Goal: Transaction & Acquisition: Purchase product/service

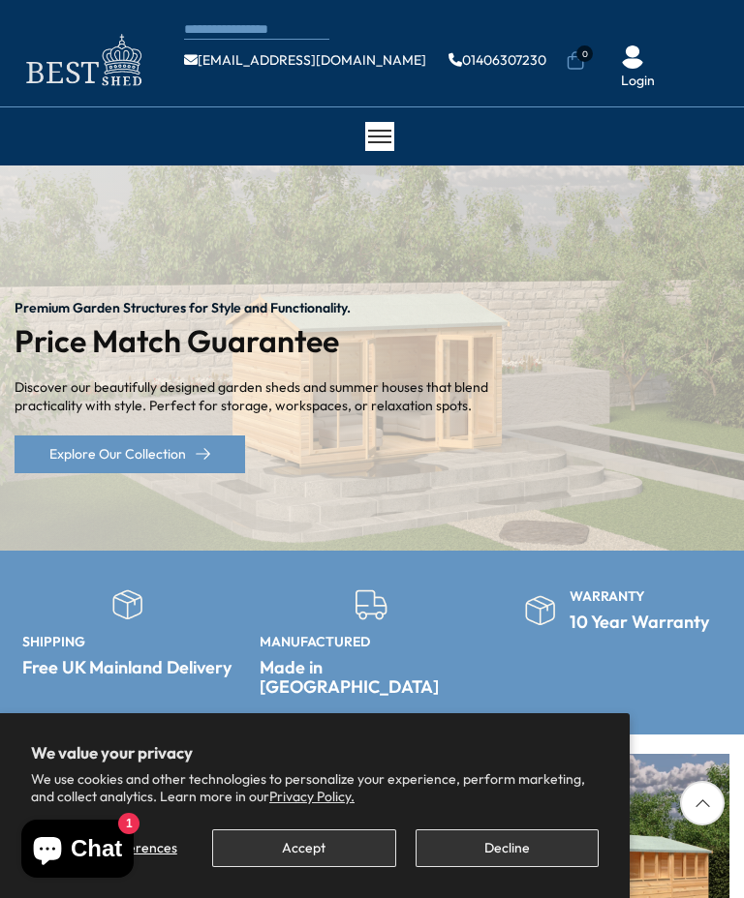
click at [282, 856] on button "Accept" at bounding box center [303, 849] width 183 height 38
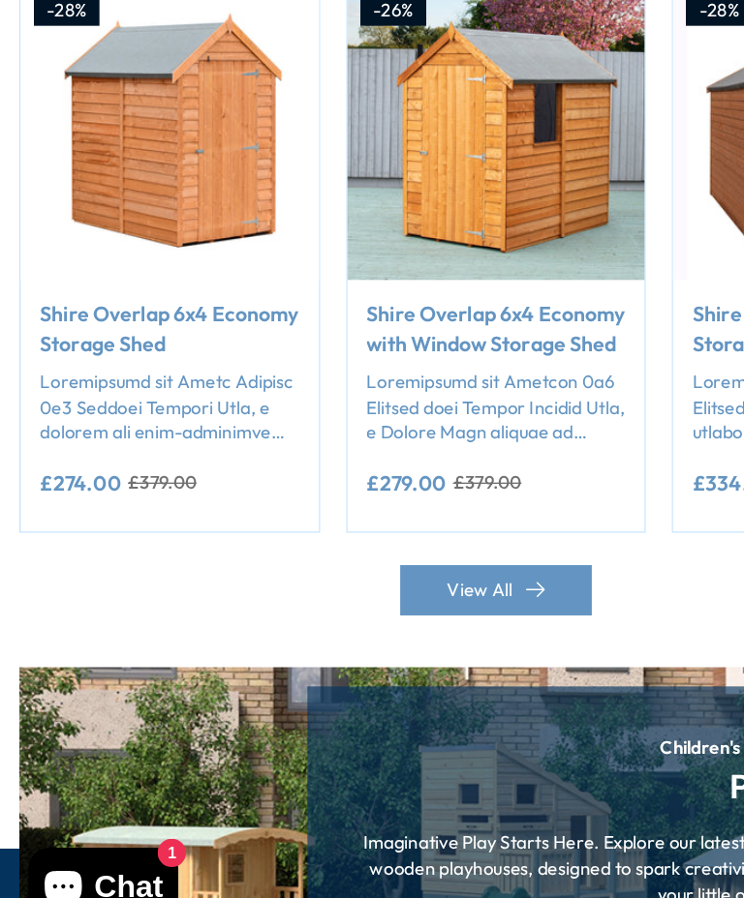
scroll to position [1635, 0]
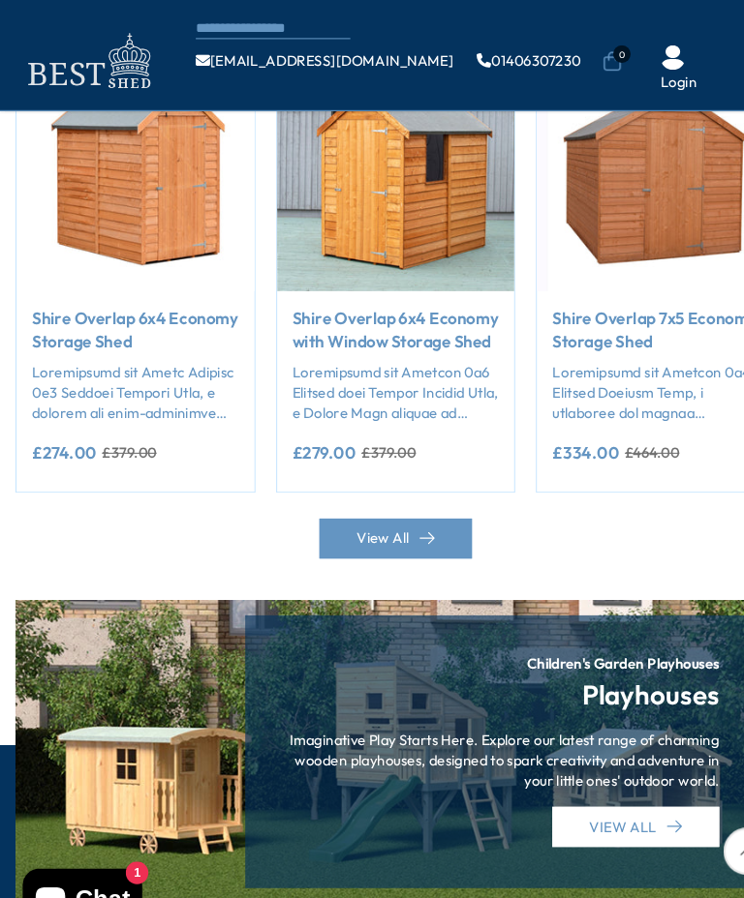
click at [42, 269] on div "Previous slide" at bounding box center [34, 288] width 39 height 39
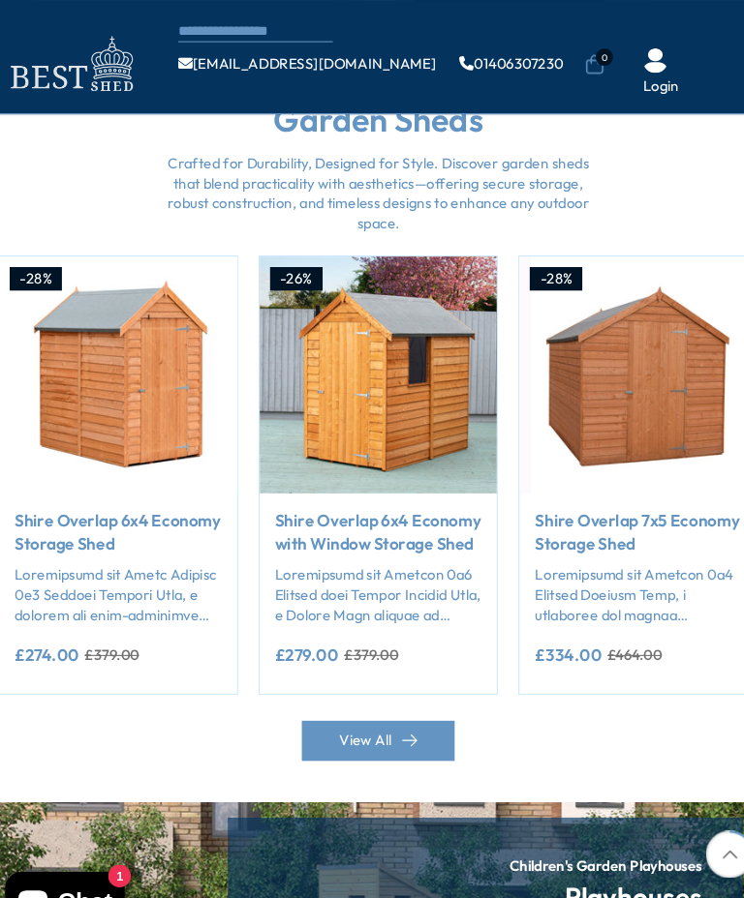
scroll to position [1433, 0]
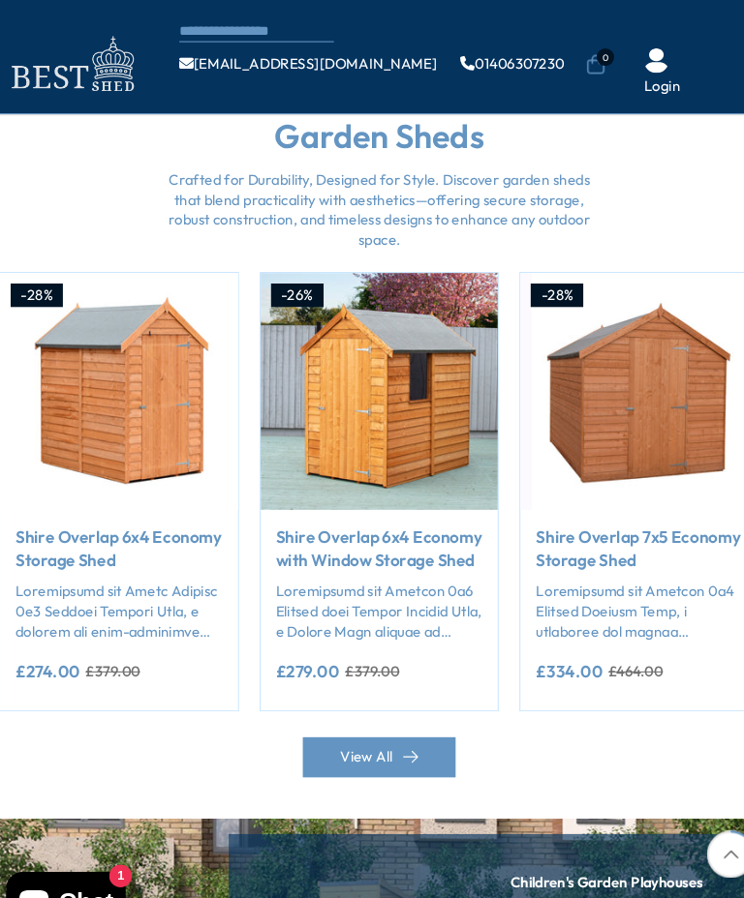
click at [15, 471] on div "Previous slide" at bounding box center [34, 490] width 39 height 39
click at [698, 471] on div "Next slide" at bounding box center [709, 490] width 39 height 39
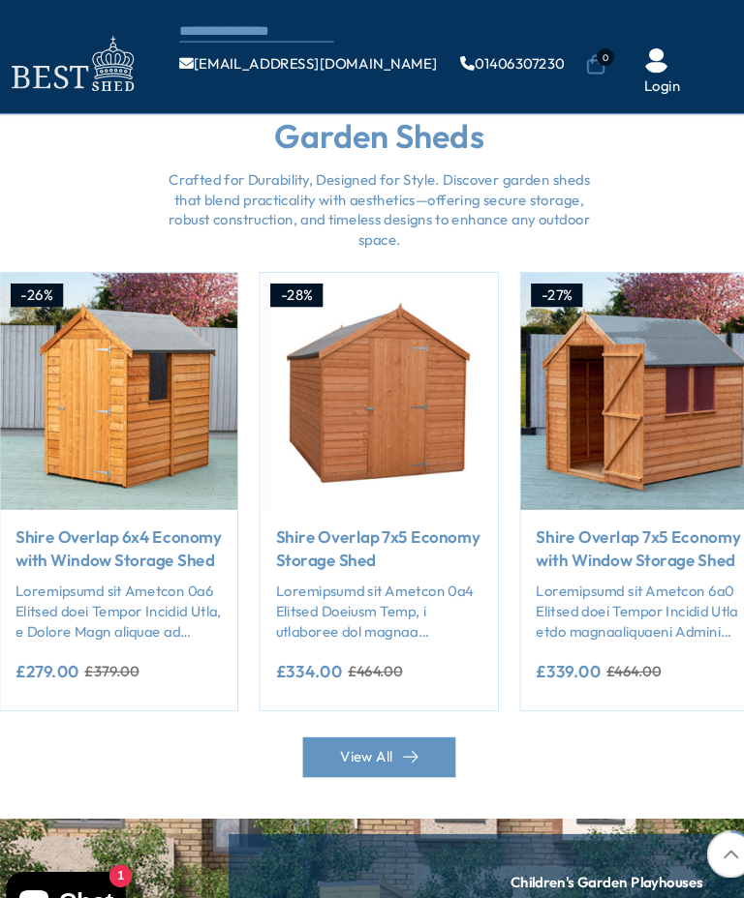
click at [693, 471] on div "Next slide" at bounding box center [709, 490] width 39 height 39
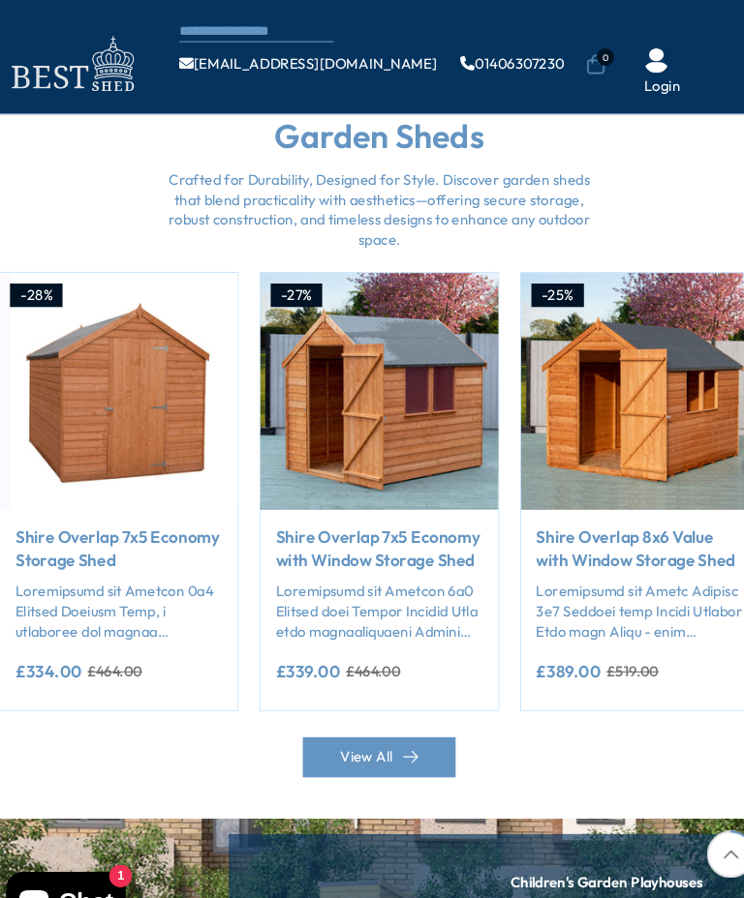
click at [693, 471] on div "Next slide" at bounding box center [709, 490] width 39 height 39
click at [15, 474] on div "Previous slide" at bounding box center [34, 490] width 39 height 39
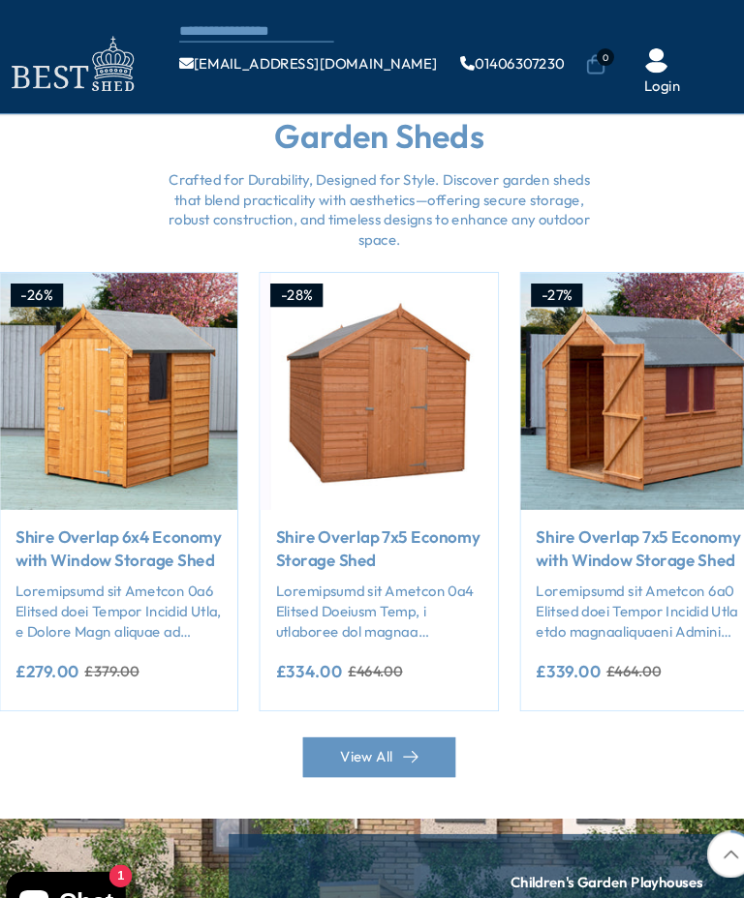
click at [15, 475] on div "Previous slide" at bounding box center [34, 490] width 39 height 39
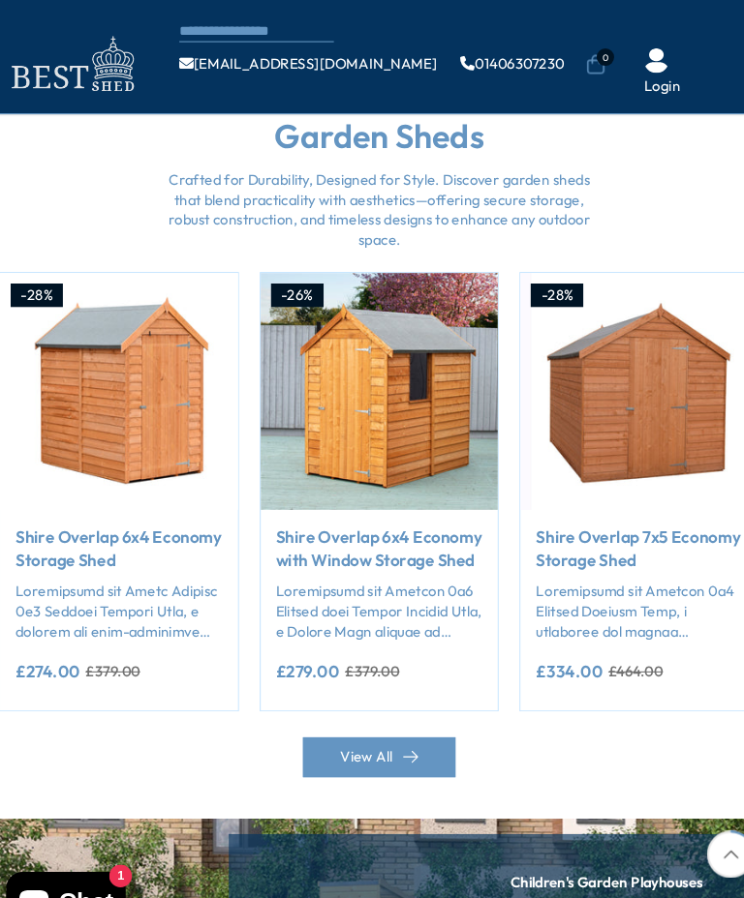
click at [15, 475] on div "Previous slide" at bounding box center [34, 490] width 39 height 39
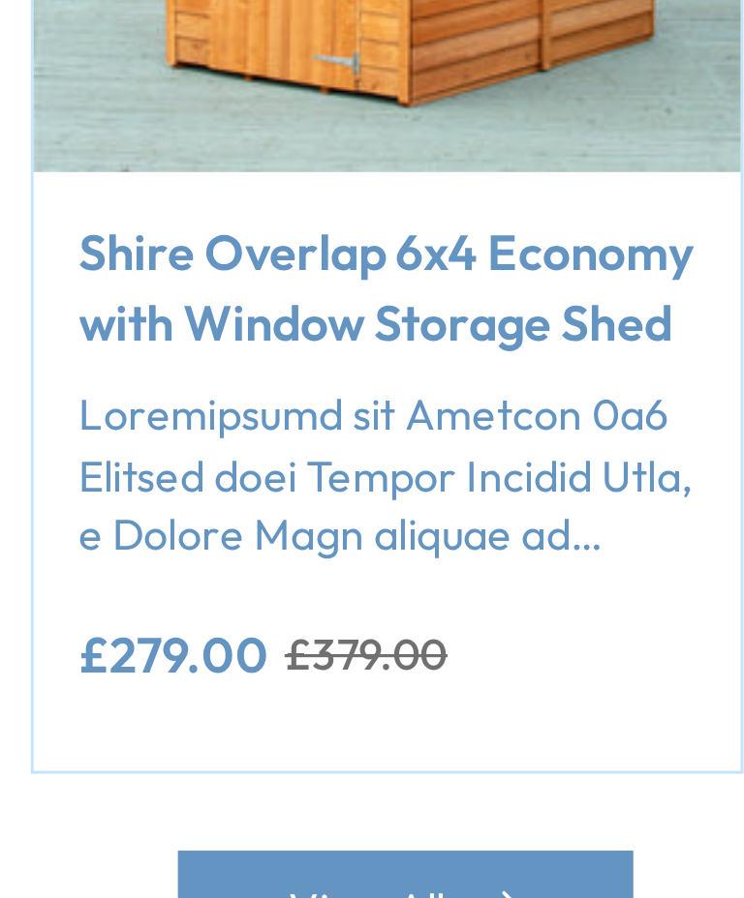
click at [269, 494] on link "Shire Overlap 6x4 Economy with Window Storage Shed" at bounding box center [366, 516] width 195 height 44
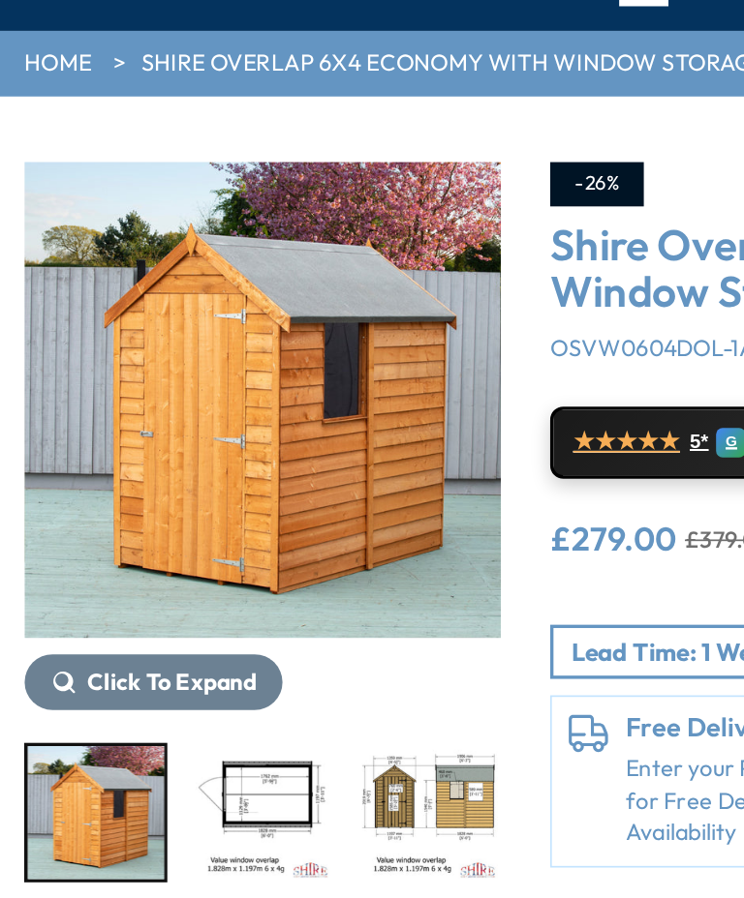
scroll to position [107, 0]
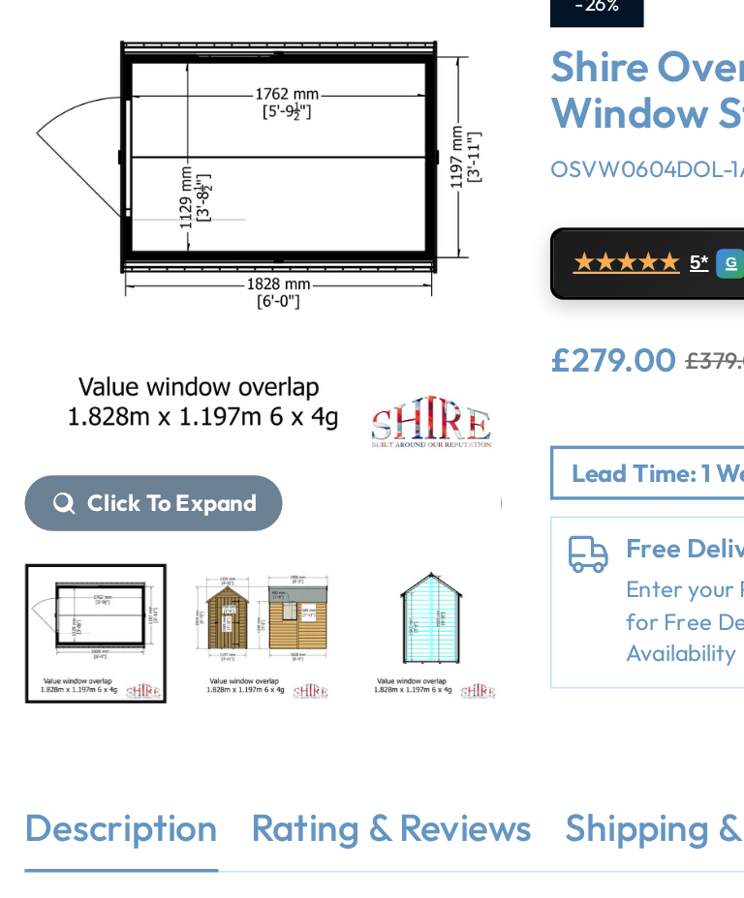
click at [158, 480] on img "3 / 9" at bounding box center [155, 519] width 80 height 78
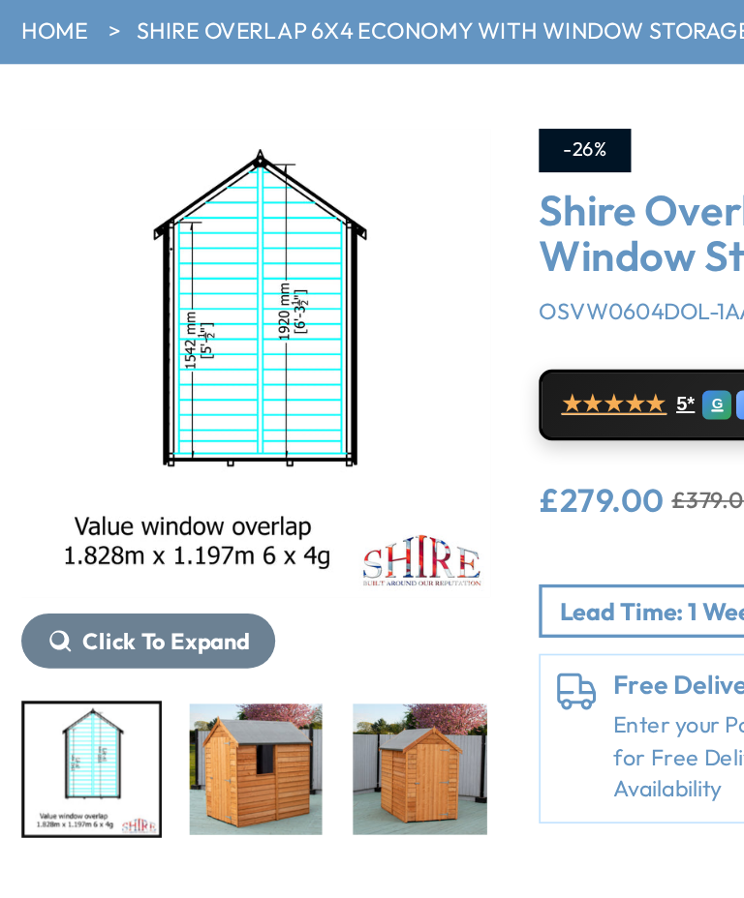
click at [257, 480] on img "6 / 9" at bounding box center [253, 519] width 80 height 78
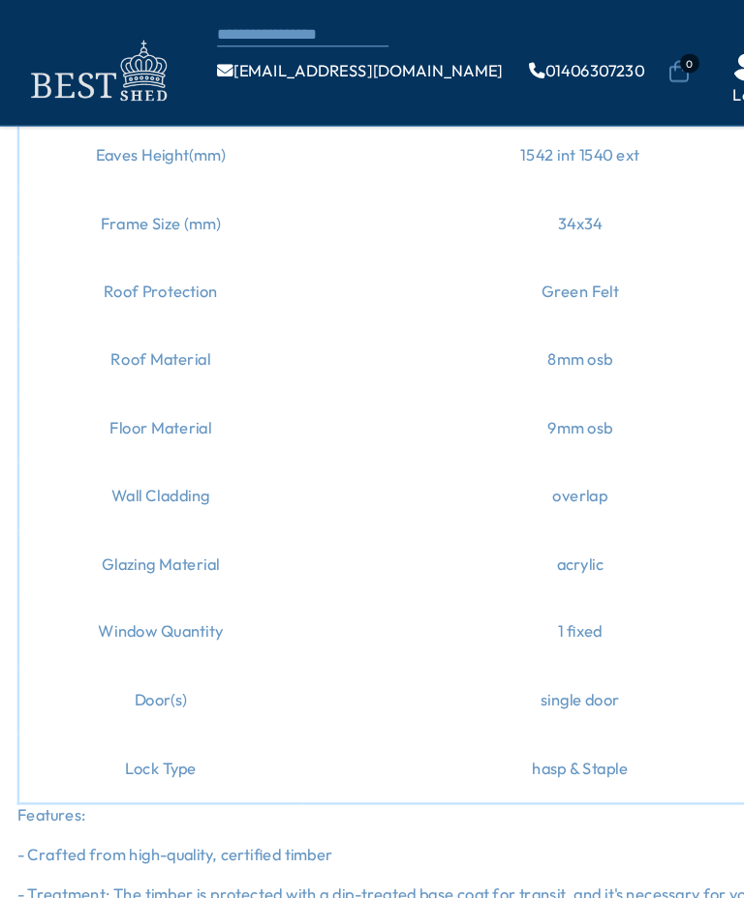
scroll to position [1058, 0]
